Goal: Information Seeking & Learning: Check status

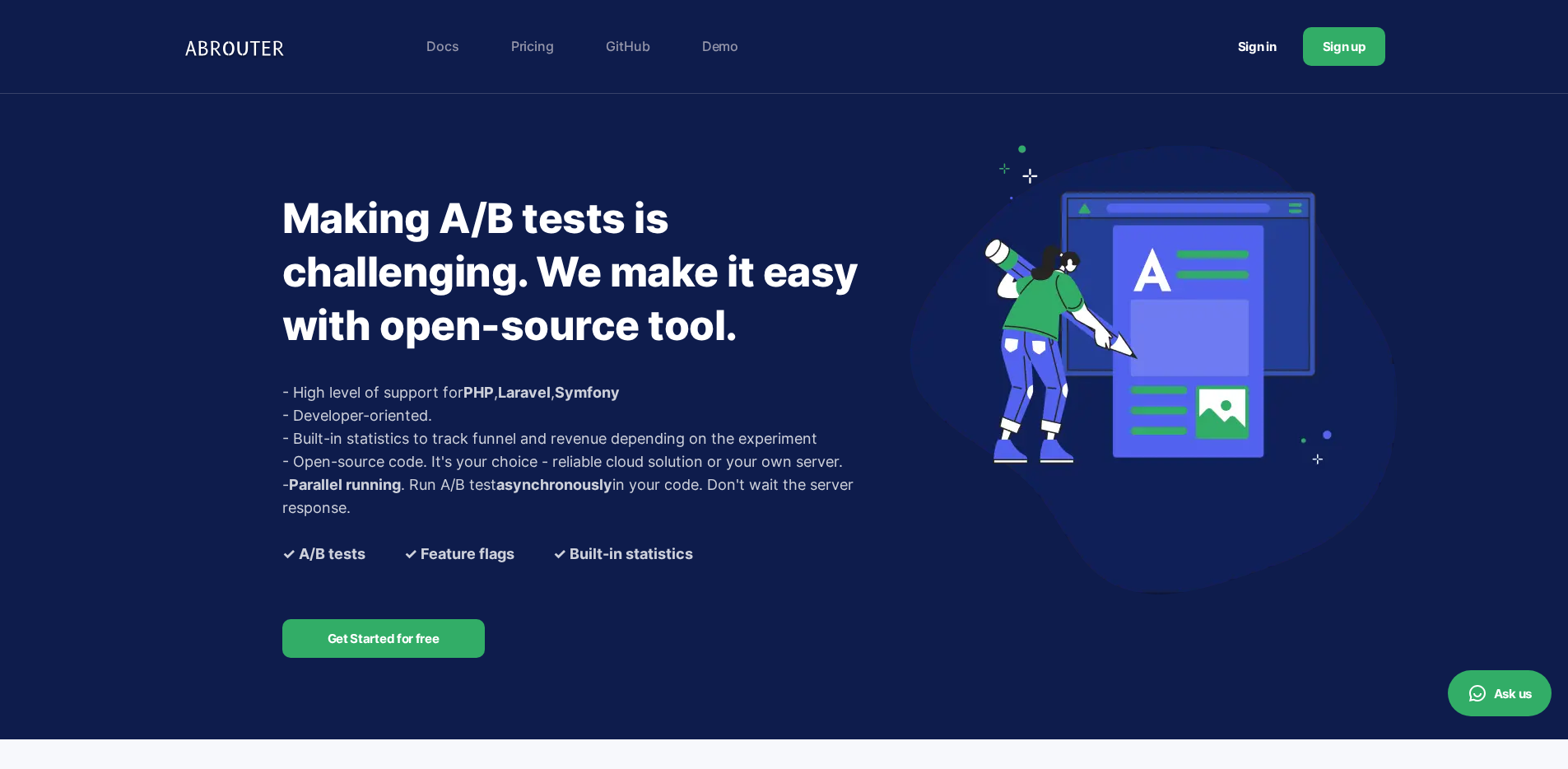
click at [1261, 47] on link "Sign in" at bounding box center [1257, 46] width 78 height 31
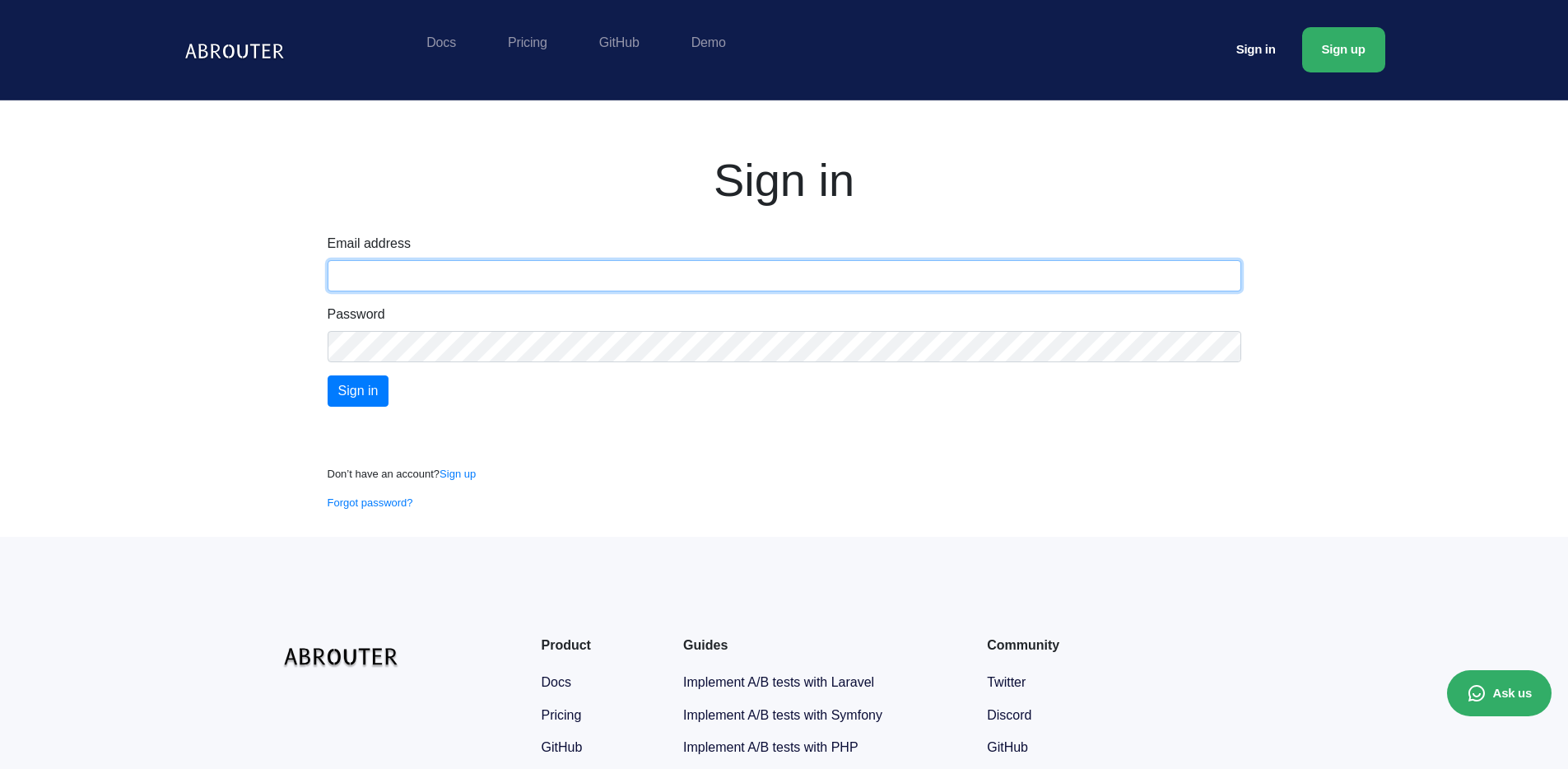
click at [419, 271] on input "text" at bounding box center [785, 276] width 914 height 32
paste input "teknofixas@gmail.com"
type input "teknofixas@gmail.com"
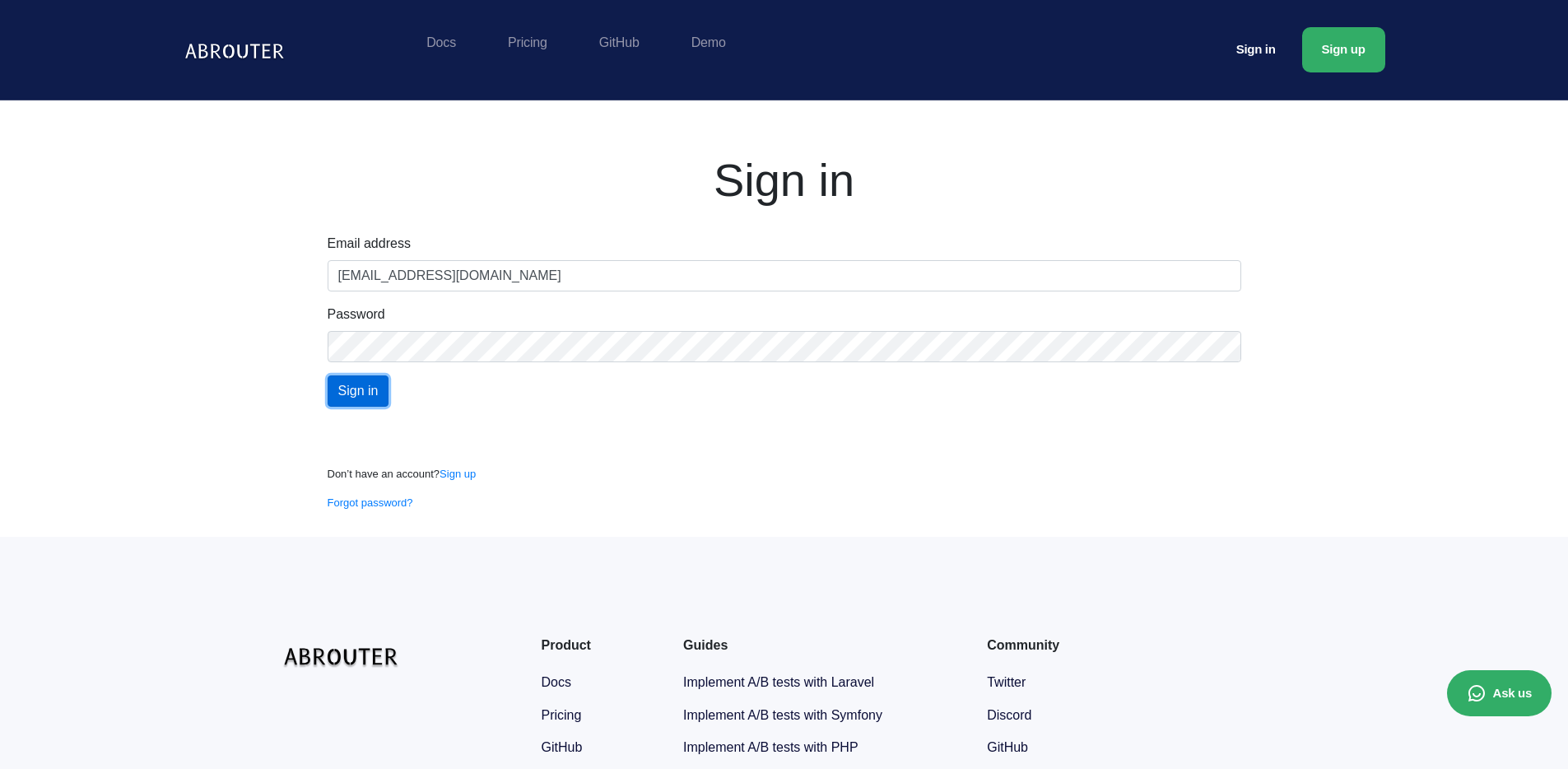
click at [378, 396] on input "Sign in" at bounding box center [359, 391] width 62 height 32
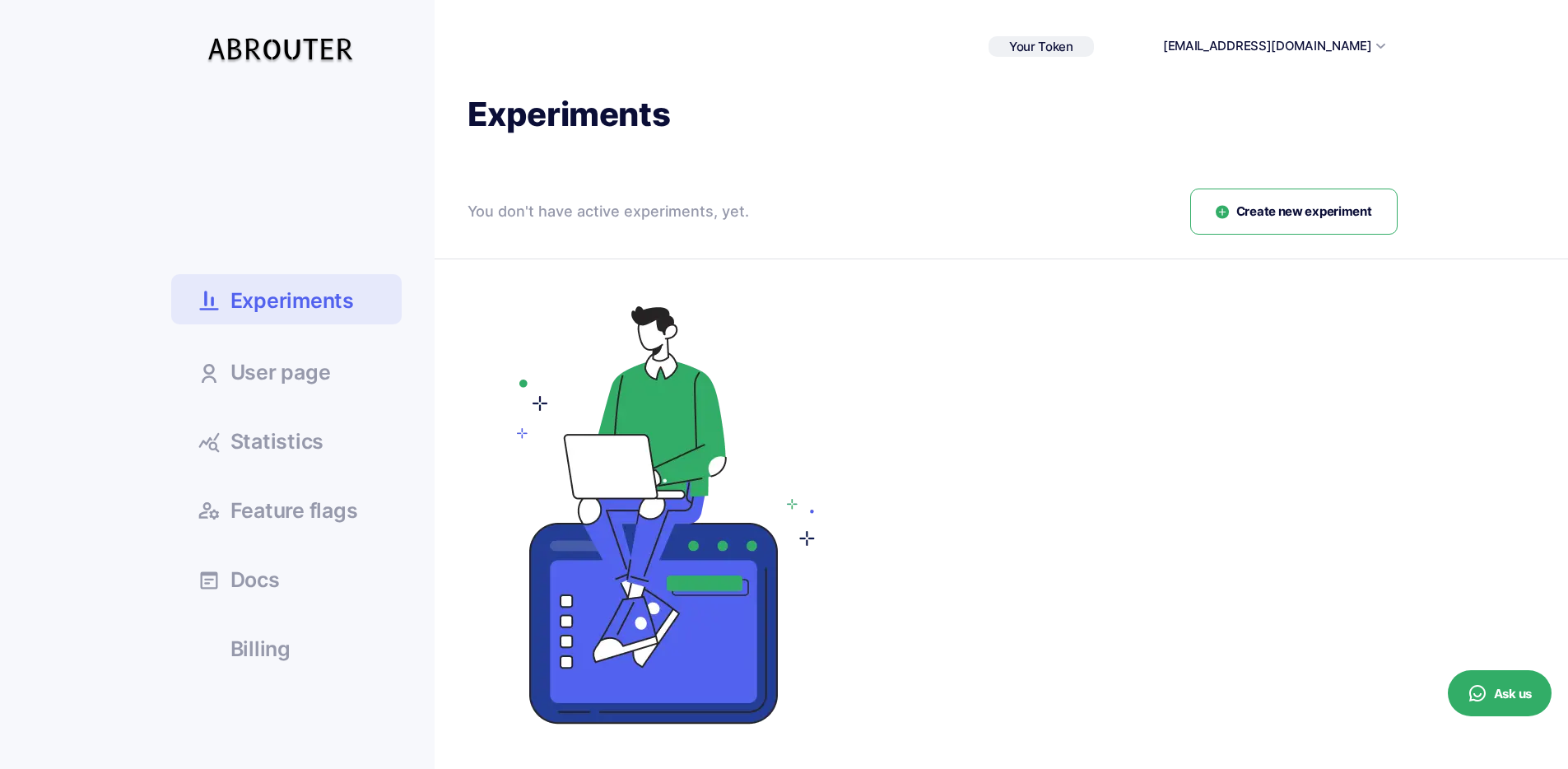
click at [354, 302] on link "Experiments" at bounding box center [287, 298] width 230 height 50
click at [308, 444] on span "Statistics" at bounding box center [277, 441] width 94 height 21
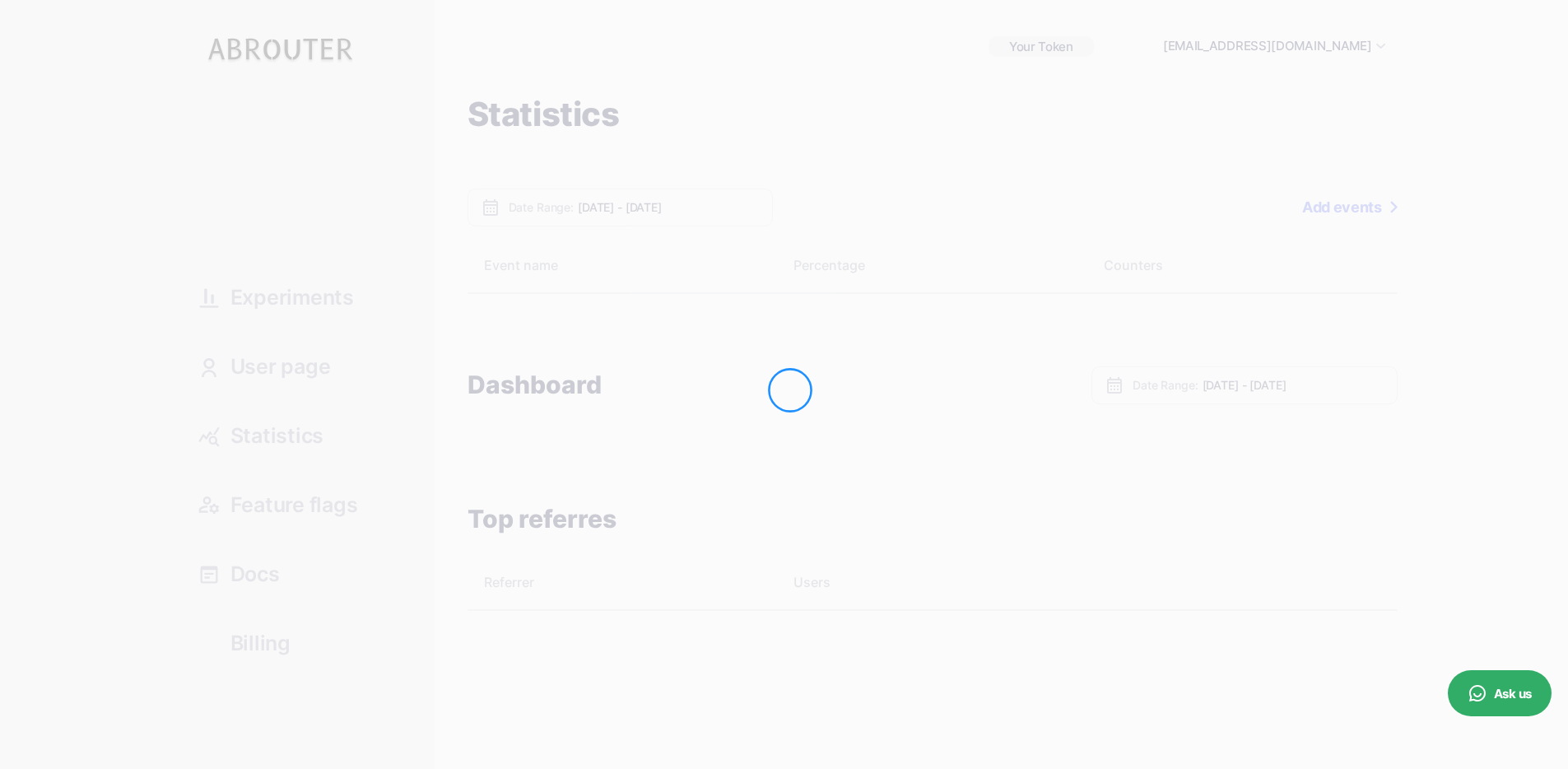
type input "[DATE] - [DATE]"
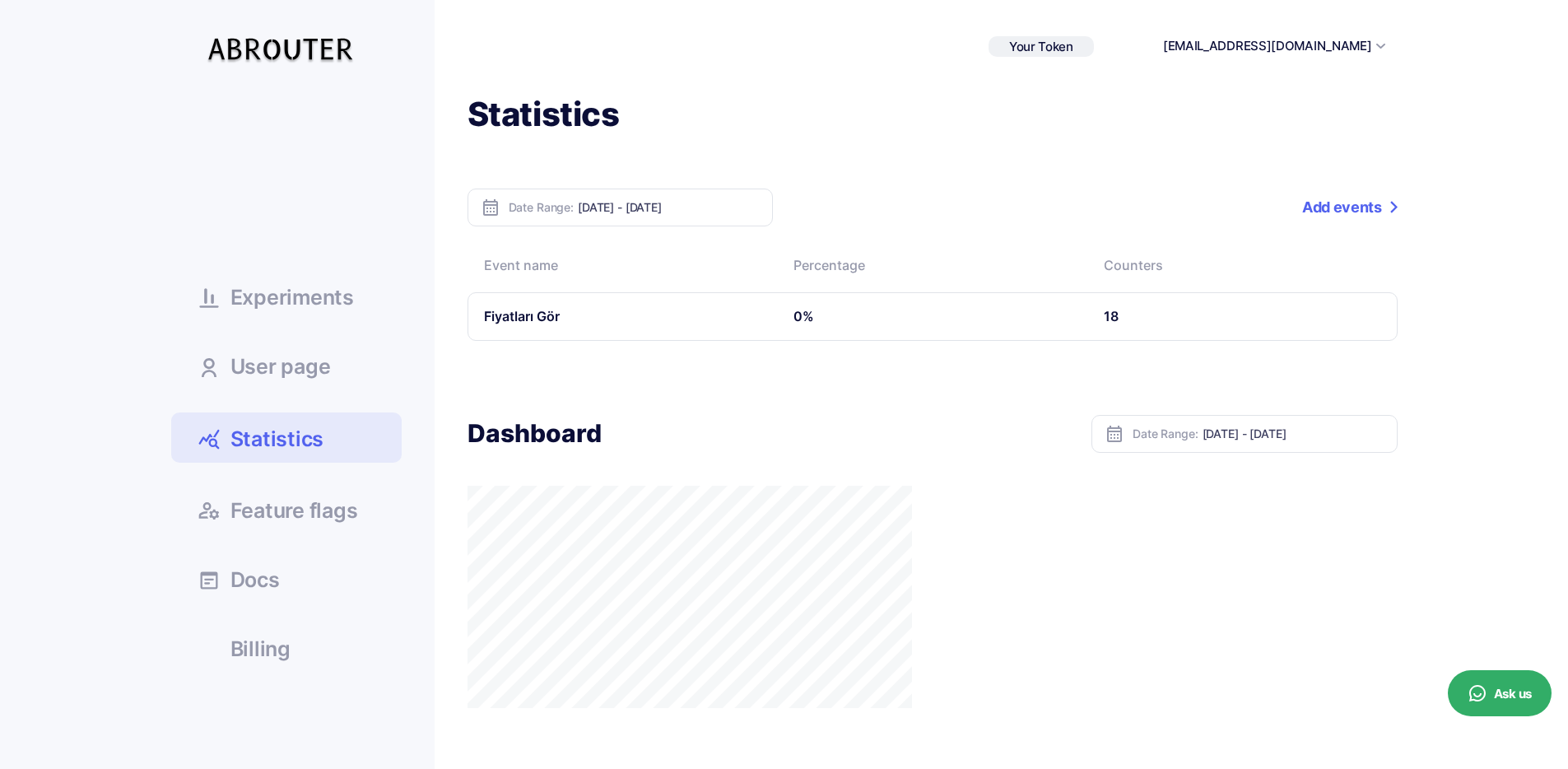
click at [532, 309] on td "Fiyatları Gör" at bounding box center [622, 316] width 310 height 48
drag, startPoint x: 529, startPoint y: 312, endPoint x: 596, endPoint y: 314, distance: 67.0
click at [529, 313] on td "Fiyatları Gör" at bounding box center [622, 316] width 310 height 48
click at [596, 314] on td "Fiyatları Gör" at bounding box center [622, 316] width 310 height 48
click at [471, 312] on td "Fiyatları Gör" at bounding box center [622, 316] width 310 height 48
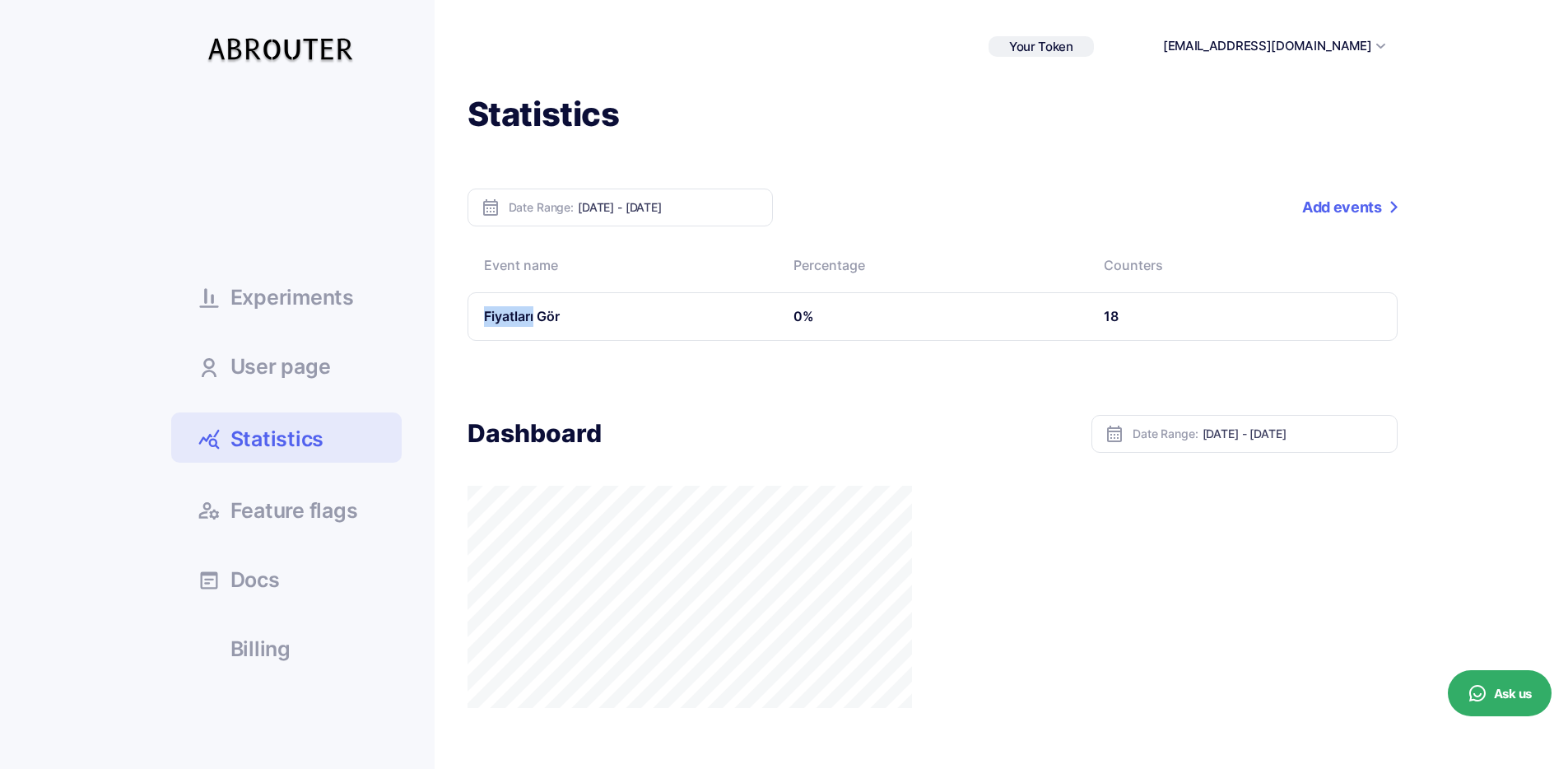
click at [471, 312] on td "Fiyatları Gör" at bounding box center [622, 316] width 310 height 48
click at [498, 308] on td "Fiyatları Gör" at bounding box center [622, 316] width 310 height 48
click at [587, 358] on div "Statistics Date Range: [DATE] - [DATE] Add events Event name Percentage Counter…" at bounding box center [916, 510] width 963 height 835
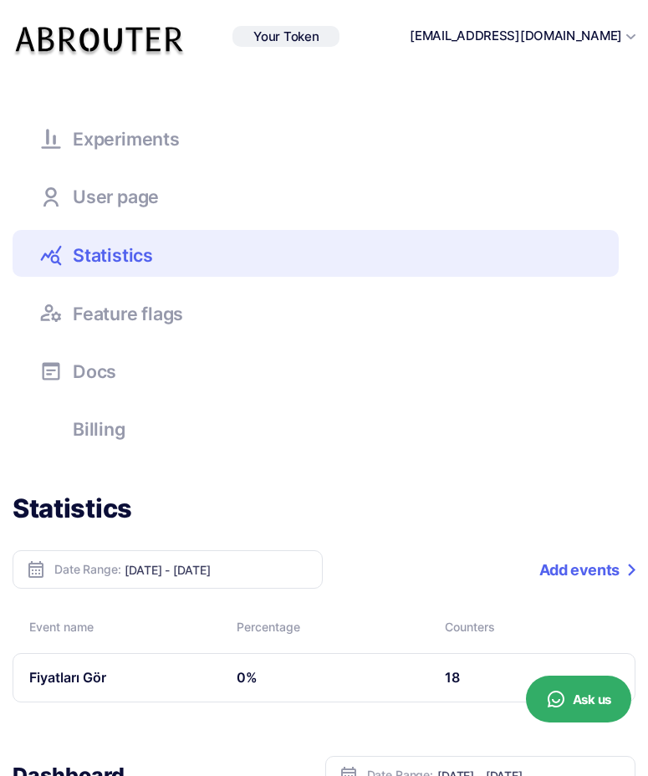
click at [142, 317] on span "Feature flags" at bounding box center [128, 314] width 110 height 18
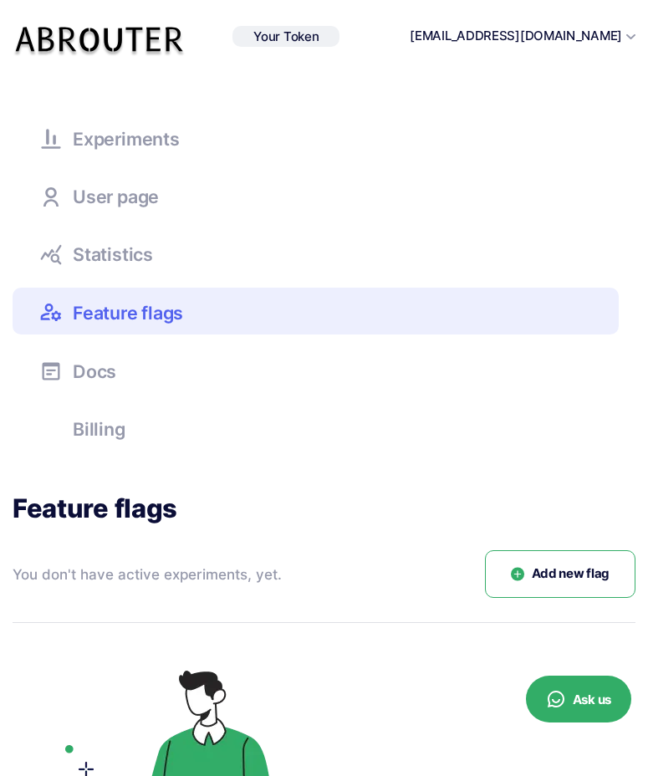
click at [127, 180] on link "User page" at bounding box center [316, 194] width 606 height 45
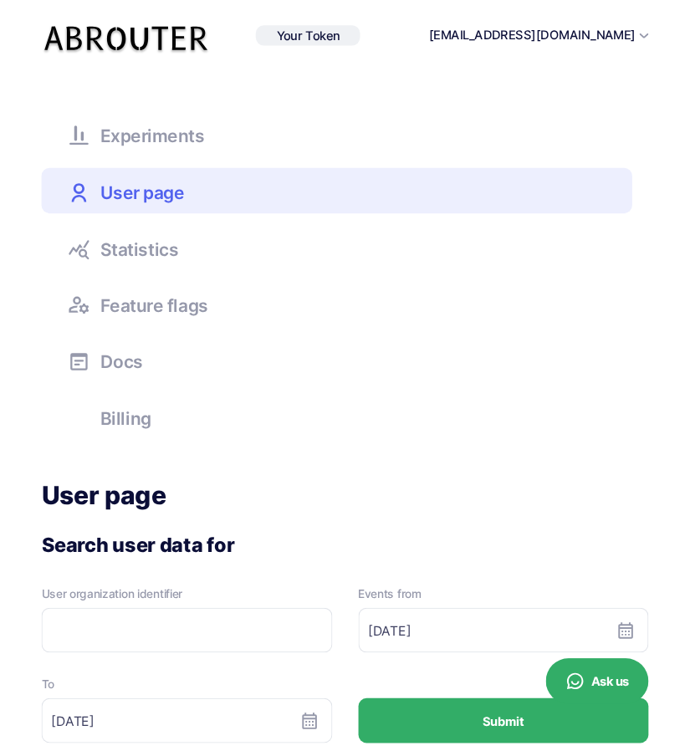
scroll to position [93, 0]
